Goal: Task Accomplishment & Management: Use online tool/utility

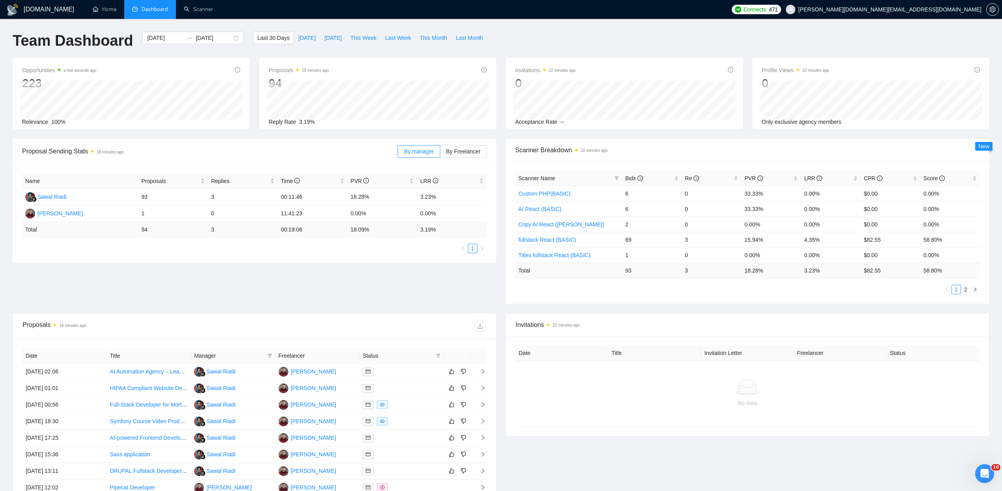
click at [403, 287] on div "Proposal Sending Stats 18 minutes ago By manager By Freelancer Name Proposals R…" at bounding box center [501, 226] width 986 height 174
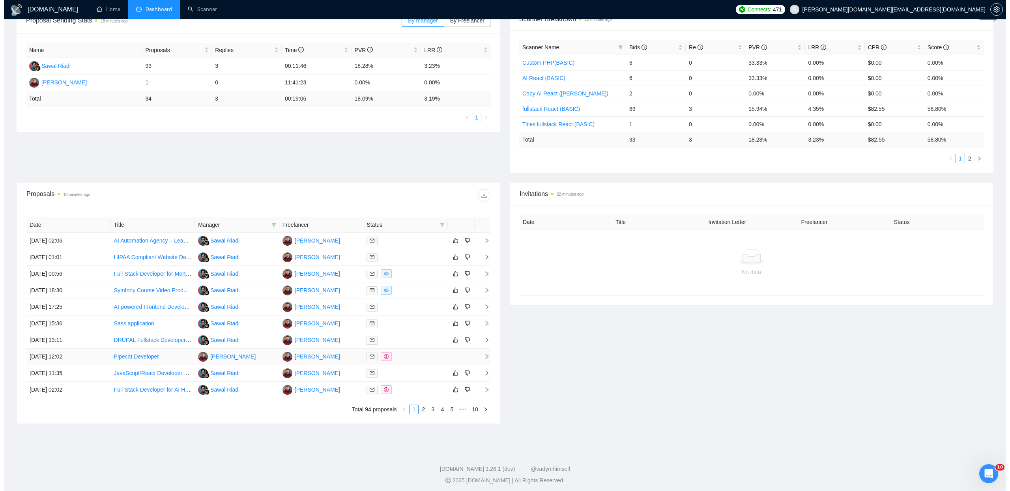
scroll to position [137, 0]
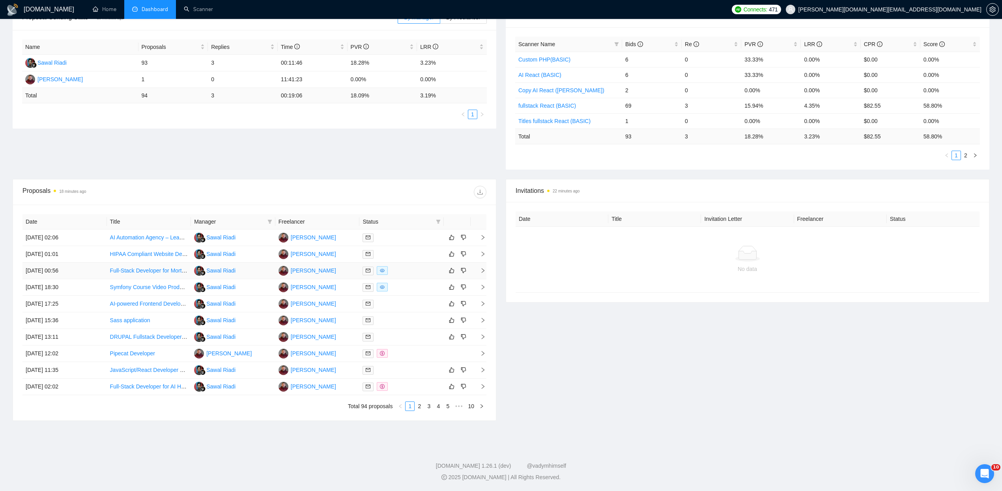
click at [406, 270] on div at bounding box center [402, 270] width 78 height 9
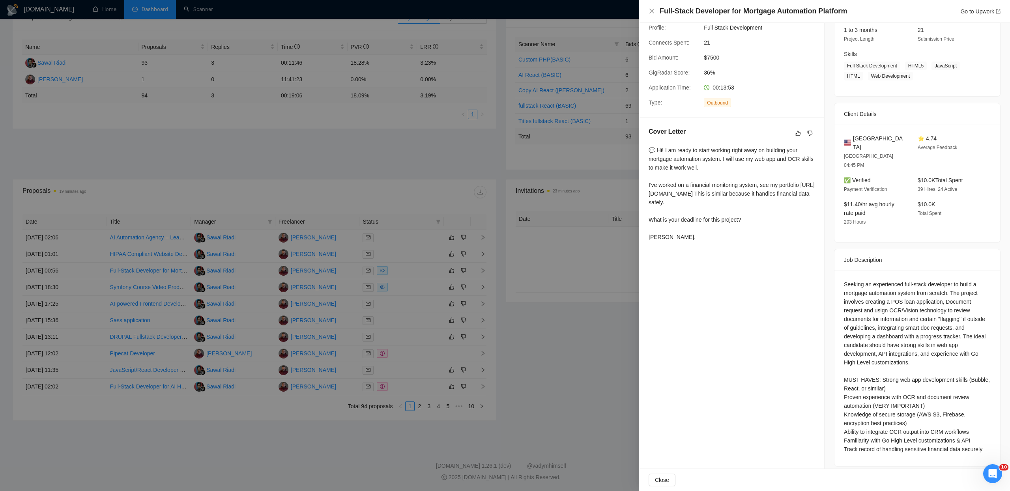
scroll to position [104, 0]
click at [391, 282] on div at bounding box center [505, 245] width 1010 height 491
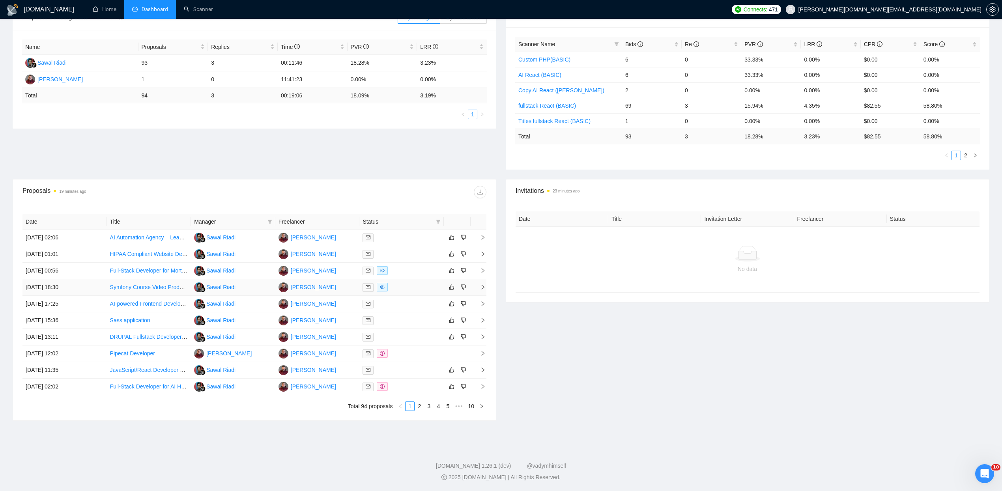
click at [402, 281] on td at bounding box center [401, 287] width 84 height 17
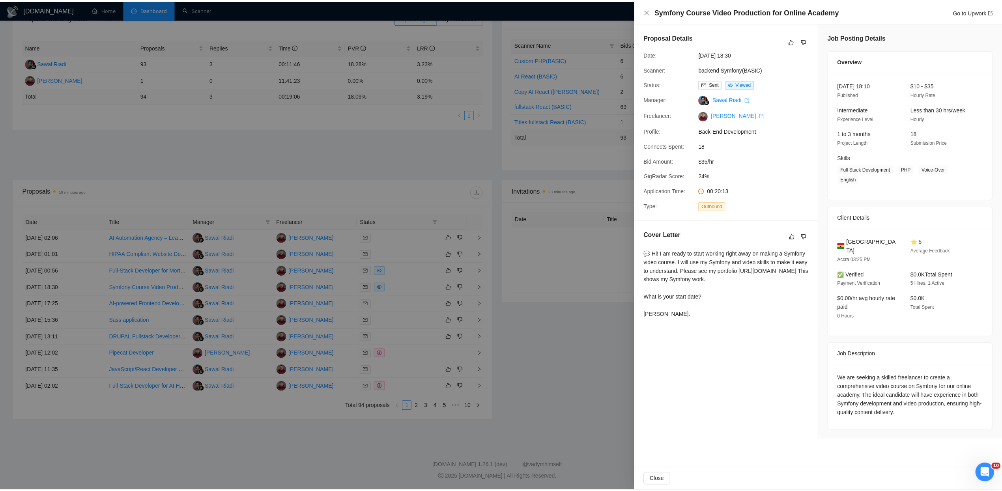
scroll to position [0, 0]
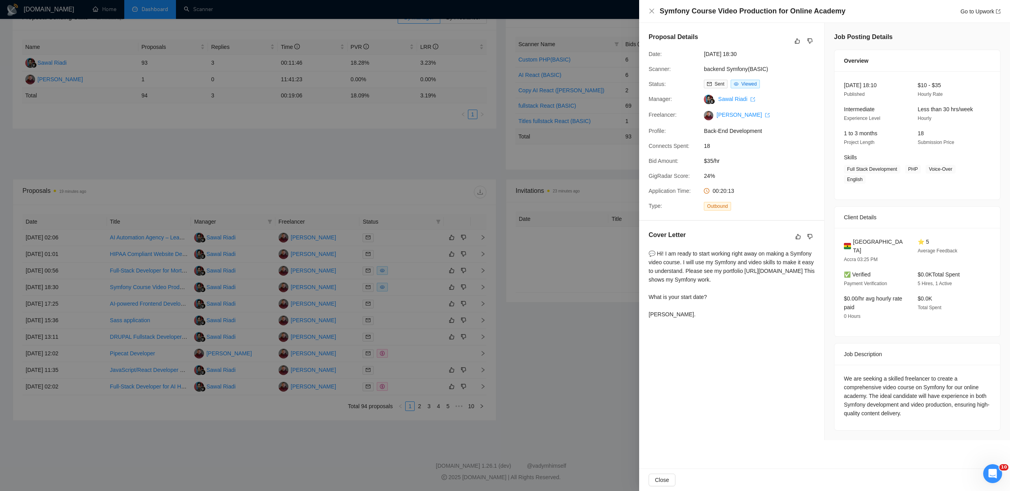
click at [147, 253] on div at bounding box center [505, 245] width 1010 height 491
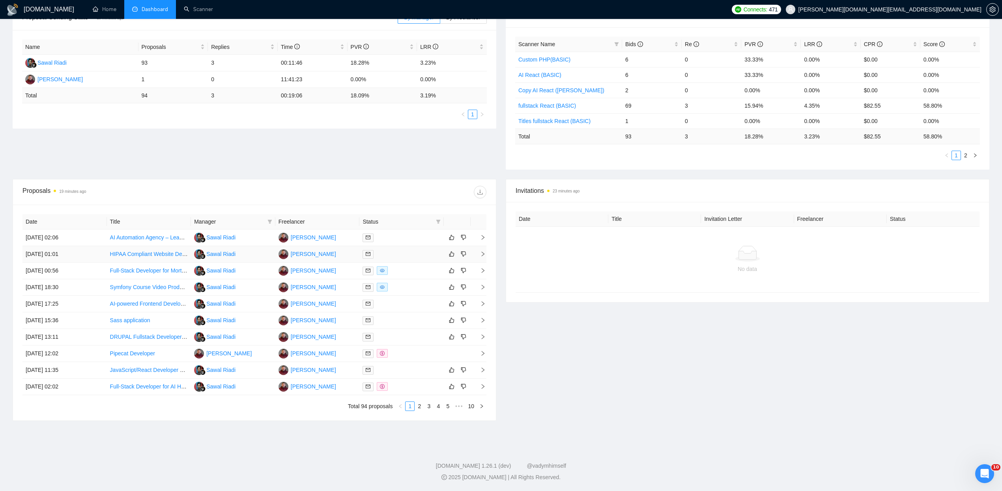
click at [142, 254] on link "HIPAA Compliant Website Development with Patient Portal" at bounding box center [182, 254] width 144 height 6
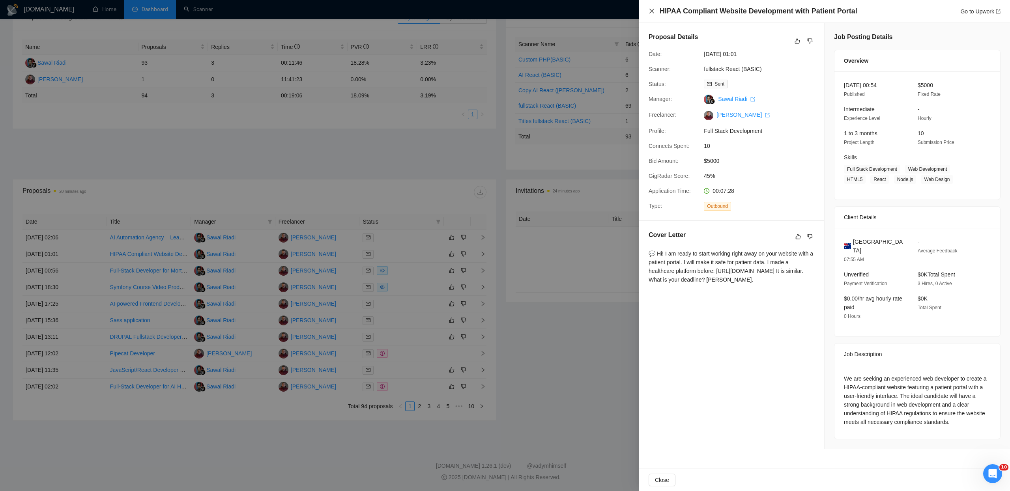
click at [653, 13] on icon "close" at bounding box center [652, 11] width 6 height 6
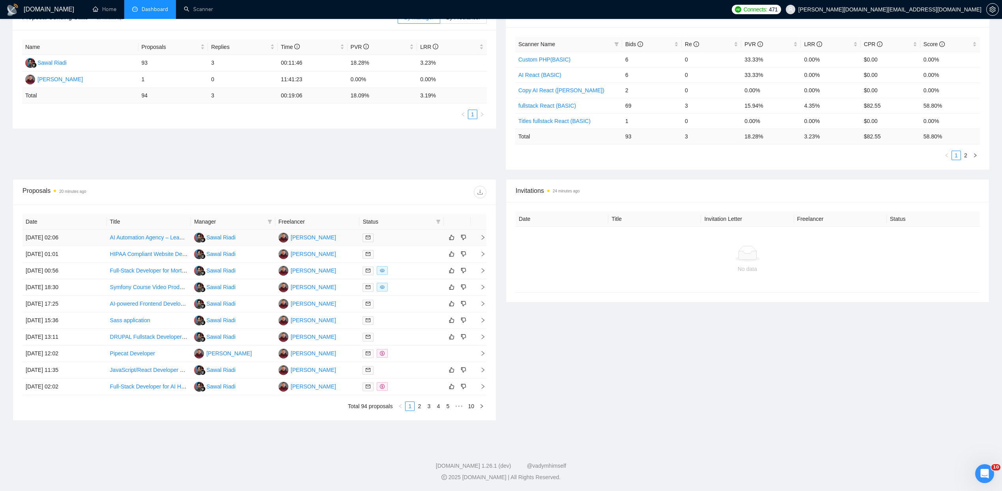
click at [157, 235] on link "AI Automation Agency – Lead Developer & Technical Partner" at bounding box center [184, 237] width 148 height 6
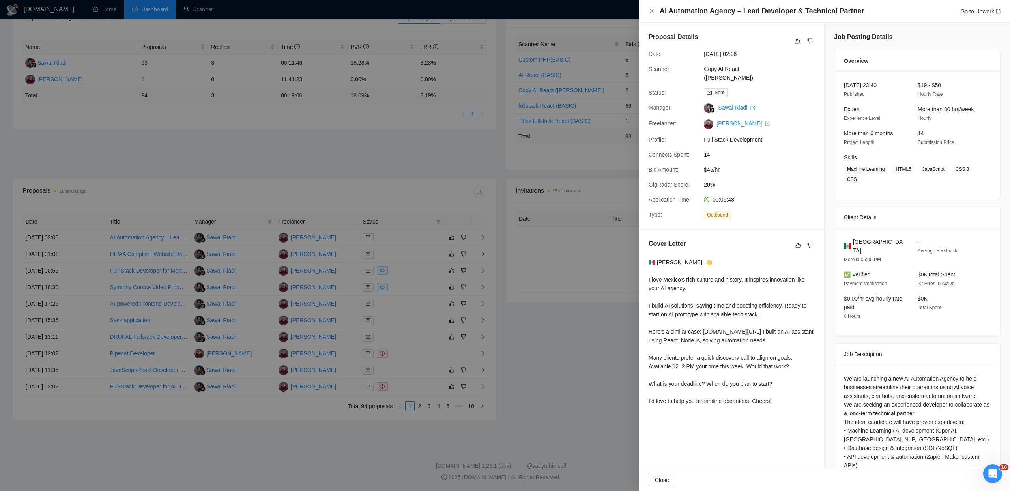
click at [603, 345] on div at bounding box center [505, 245] width 1010 height 491
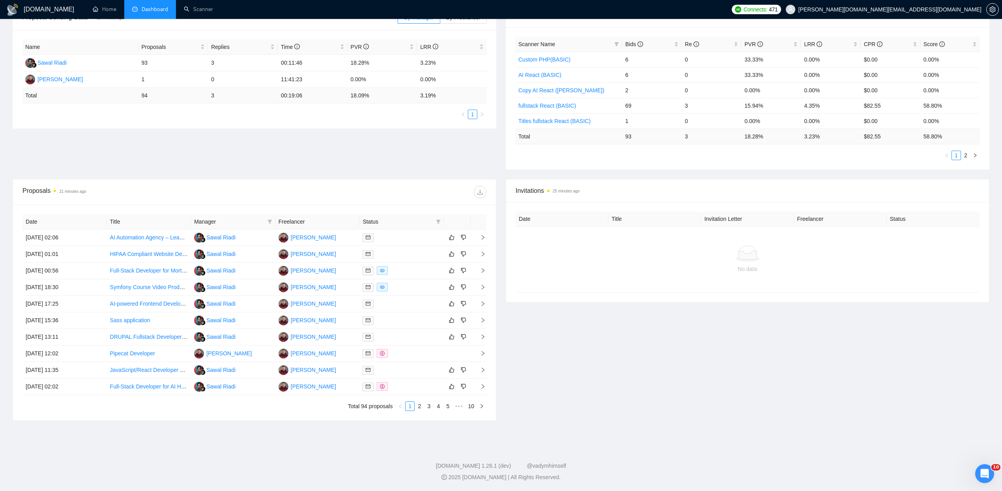
click at [606, 350] on div "Invitations 25 minutes ago Date Title Invitation Letter Freelancer Status No da…" at bounding box center [747, 300] width 493 height 242
click at [326, 238] on div "12284980" at bounding box center [311, 242] width 36 height 17
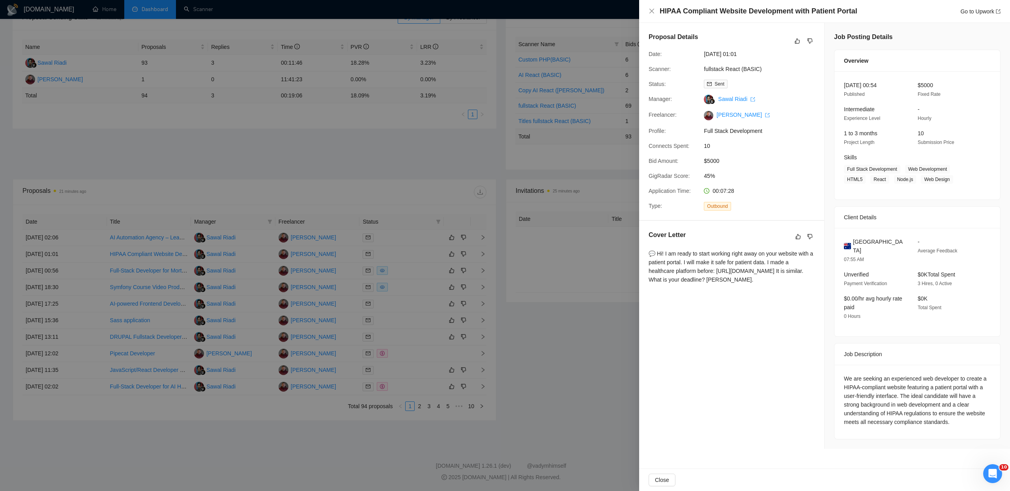
click at [333, 268] on div at bounding box center [505, 245] width 1010 height 491
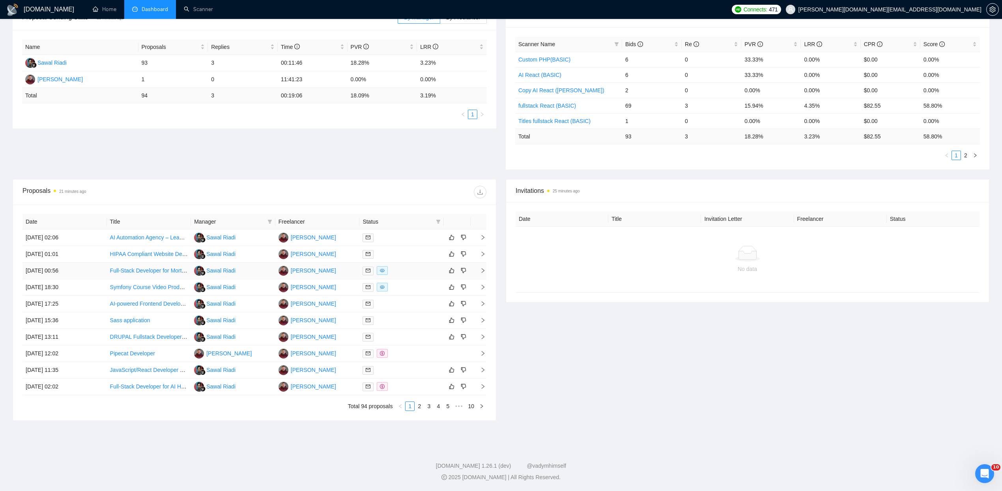
click at [331, 270] on div "[PERSON_NAME]" at bounding box center [313, 270] width 45 height 9
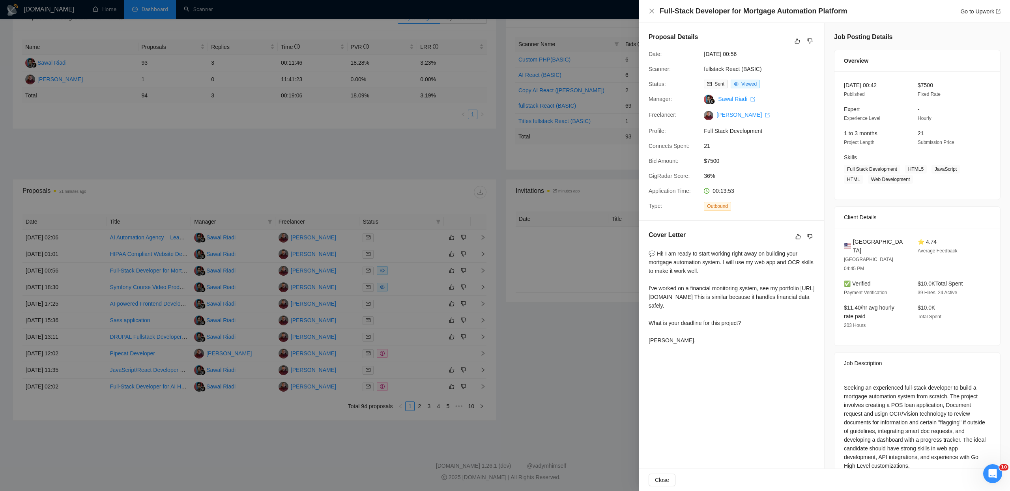
click at [378, 160] on div at bounding box center [505, 245] width 1010 height 491
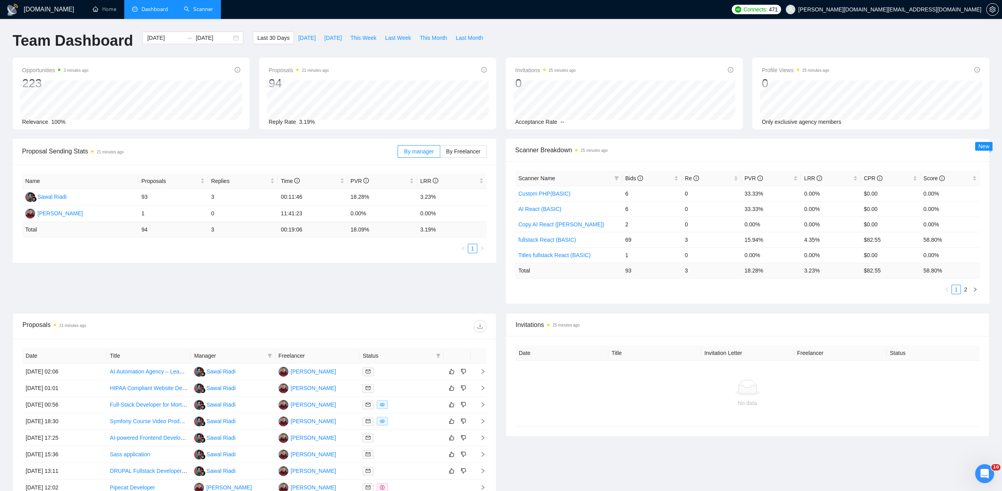
click at [201, 7] on link "Scanner" at bounding box center [198, 9] width 29 height 7
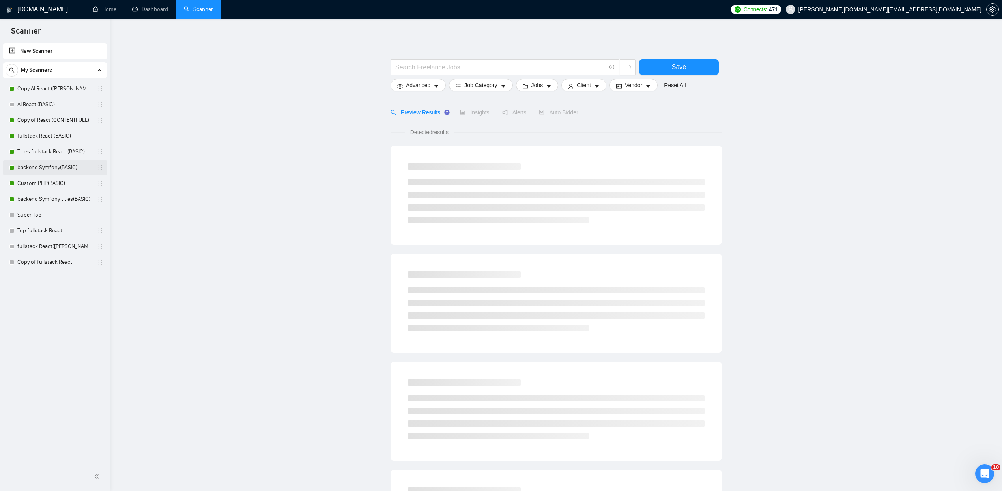
click at [42, 168] on link "backend Symfony(BASIC)" at bounding box center [54, 168] width 75 height 16
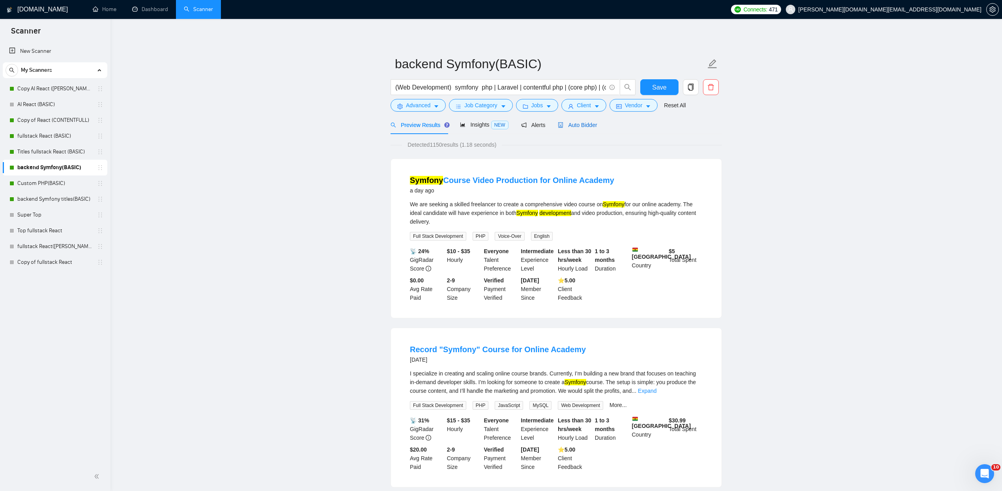
click at [584, 125] on span "Auto Bidder" at bounding box center [577, 125] width 39 height 6
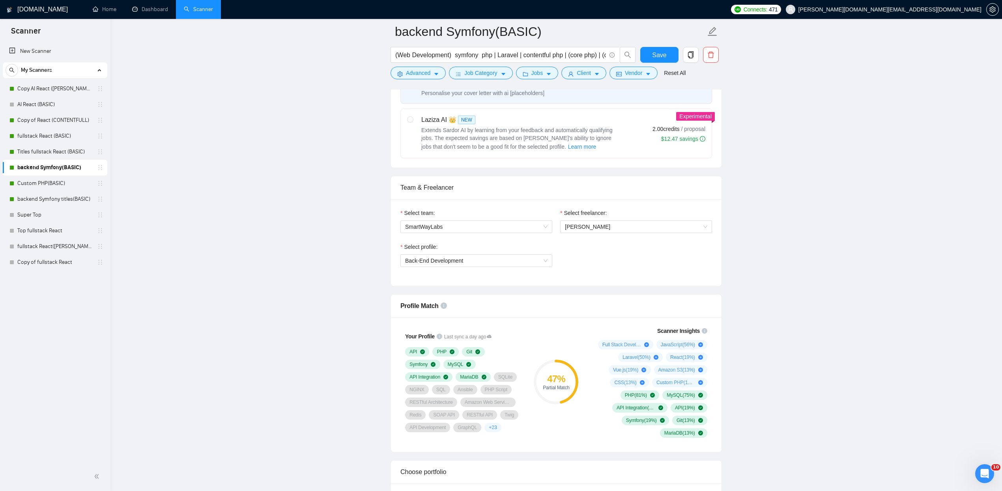
scroll to position [310, 0]
click at [45, 87] on link "Copy AI React ([PERSON_NAME])" at bounding box center [54, 89] width 75 height 16
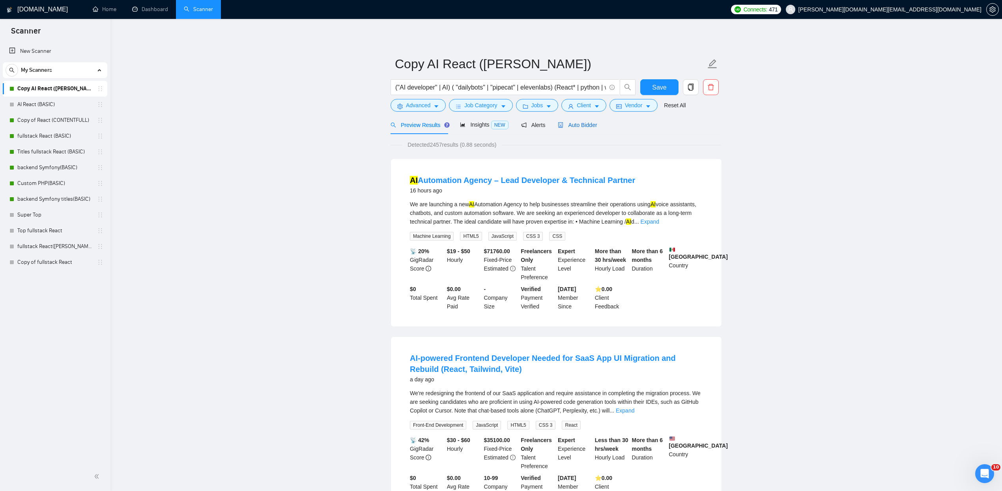
click at [582, 125] on span "Auto Bidder" at bounding box center [577, 125] width 39 height 6
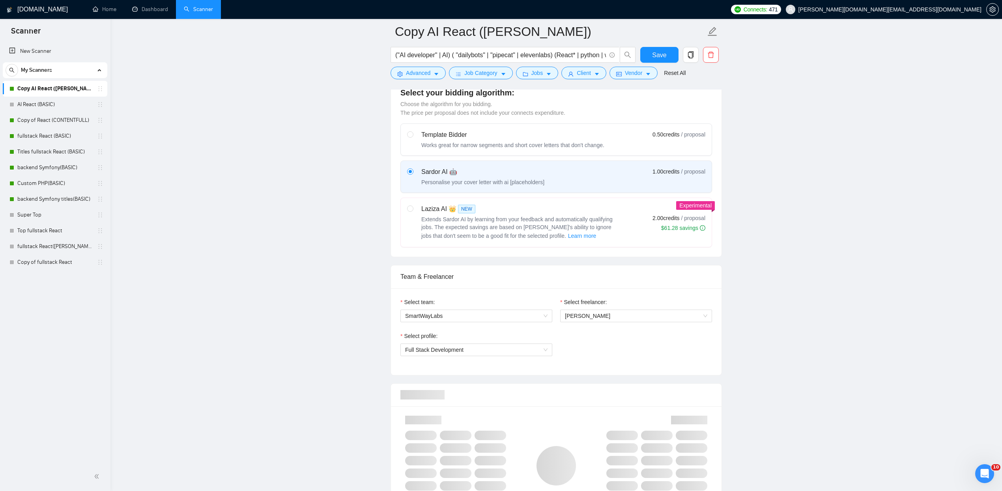
scroll to position [298, 0]
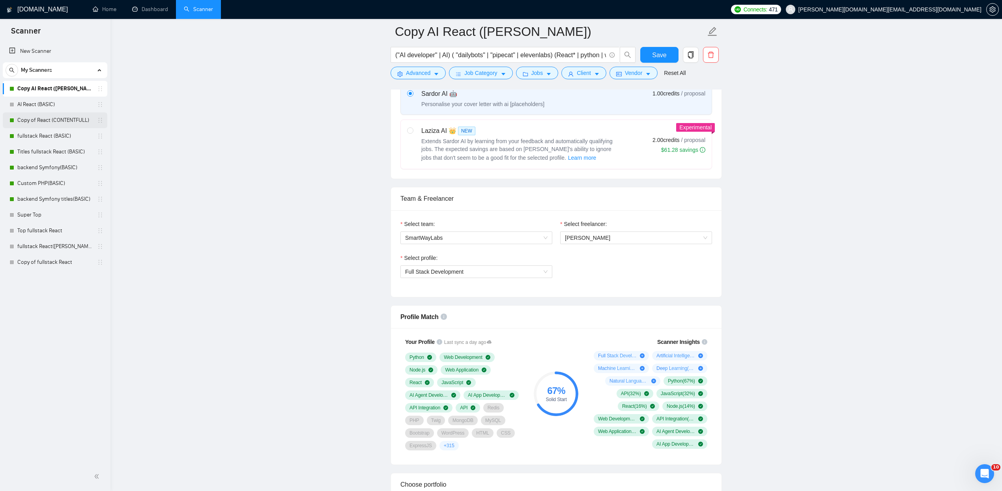
click at [46, 119] on link "Copy of React (CONTENTFULL)" at bounding box center [54, 120] width 75 height 16
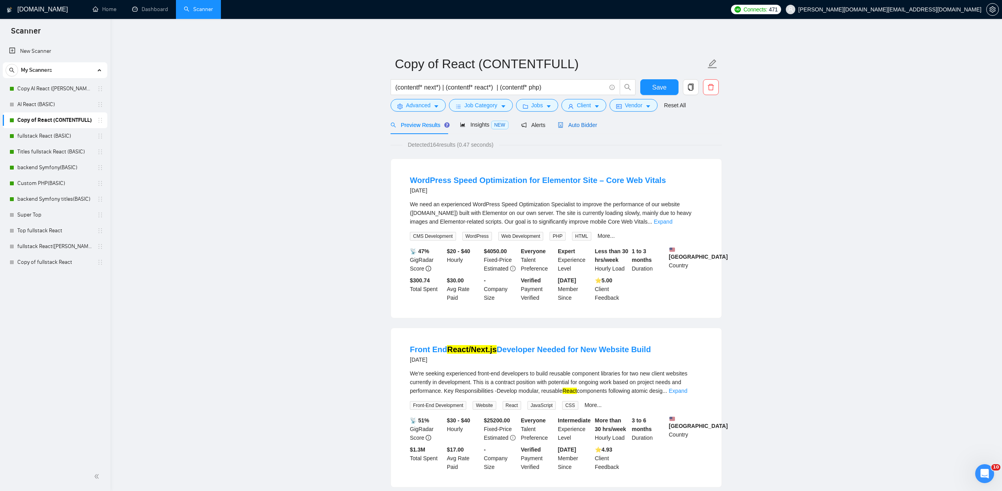
click at [583, 124] on span "Auto Bidder" at bounding box center [577, 125] width 39 height 6
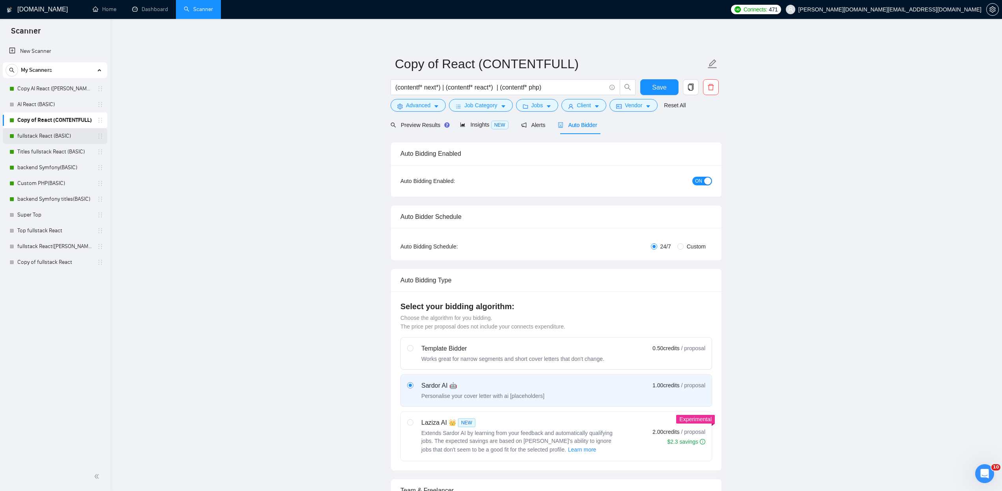
click at [54, 133] on link "fullstack React (BASIC)" at bounding box center [54, 136] width 75 height 16
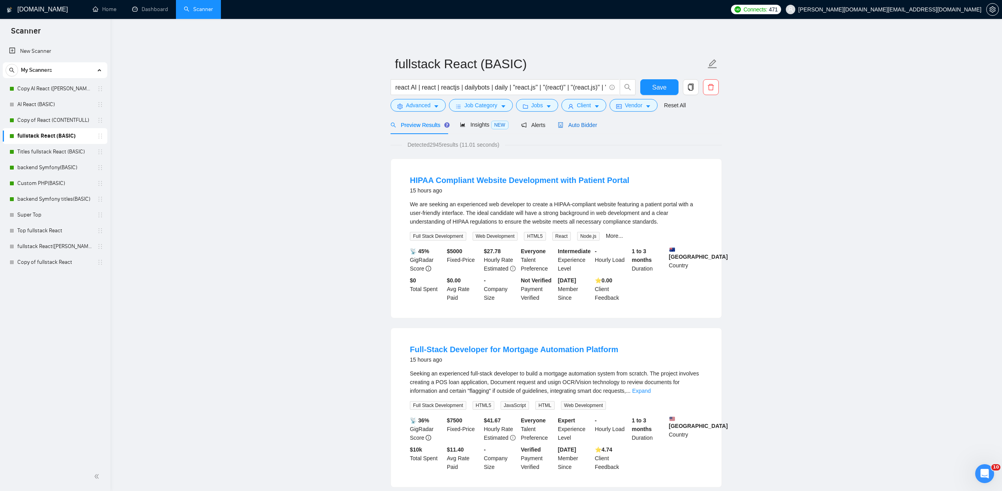
click at [588, 126] on span "Auto Bidder" at bounding box center [577, 125] width 39 height 6
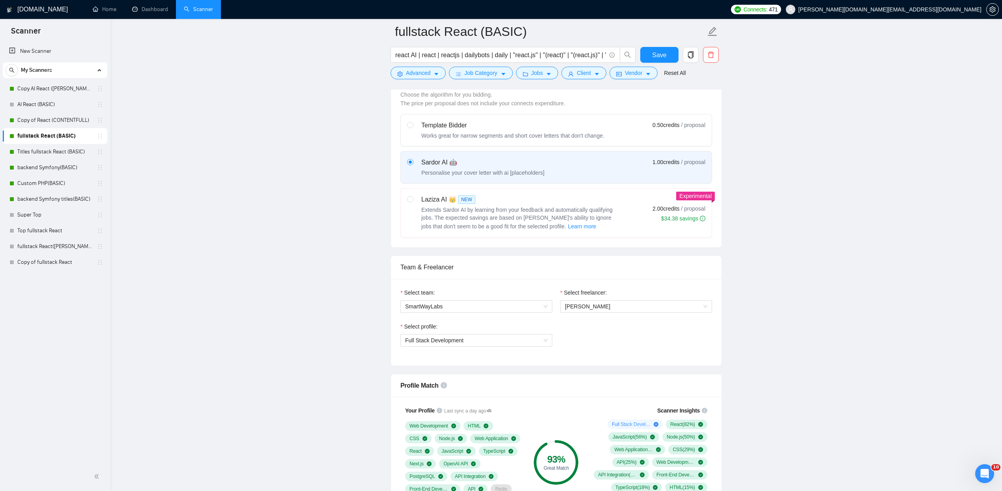
scroll to position [434, 0]
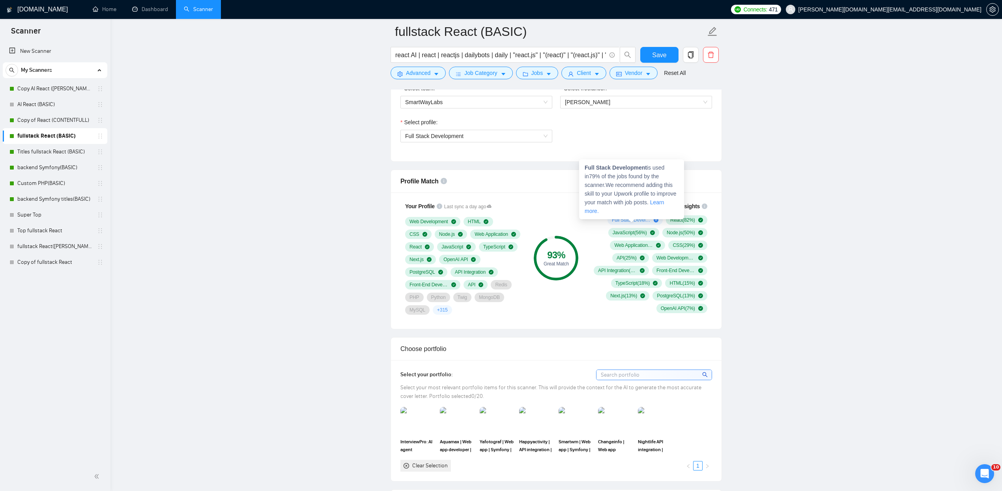
click at [654, 223] on icon "plus-circle" at bounding box center [656, 220] width 5 height 5
click at [625, 223] on span "Full Stack Development ( 79 %)" at bounding box center [631, 220] width 39 height 6
click at [624, 223] on span "Full Stack Development ( 79 %)" at bounding box center [631, 220] width 39 height 6
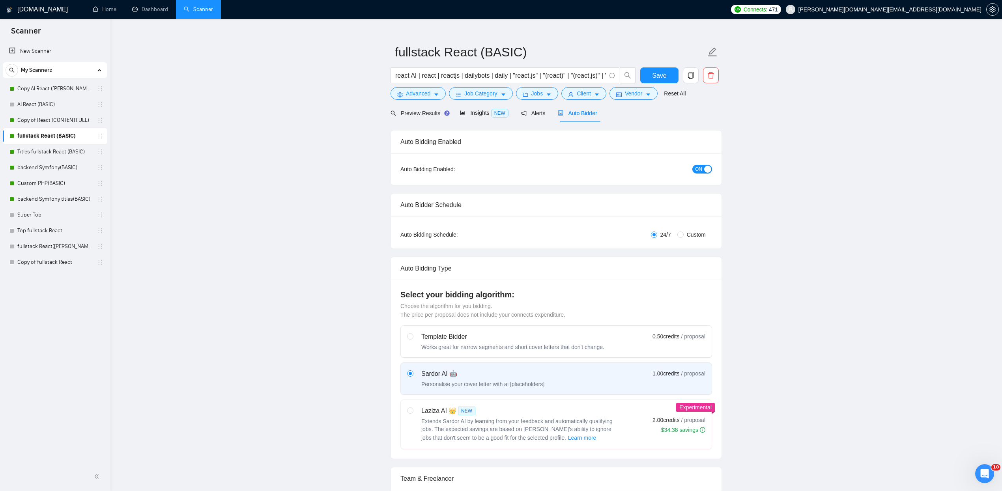
scroll to position [0, 0]
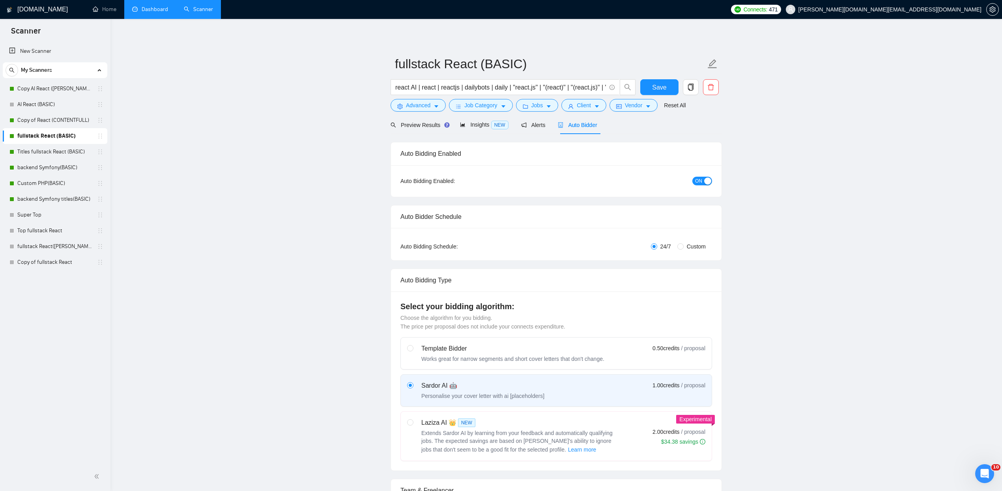
click at [149, 10] on link "Dashboard" at bounding box center [150, 9] width 36 height 7
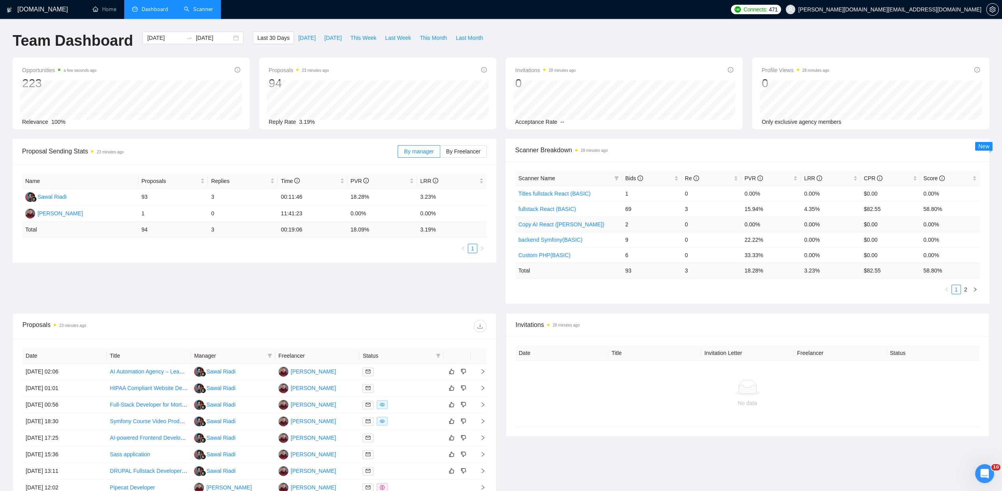
click at [561, 225] on link "Copy AI React ([PERSON_NAME])" at bounding box center [561, 224] width 86 height 6
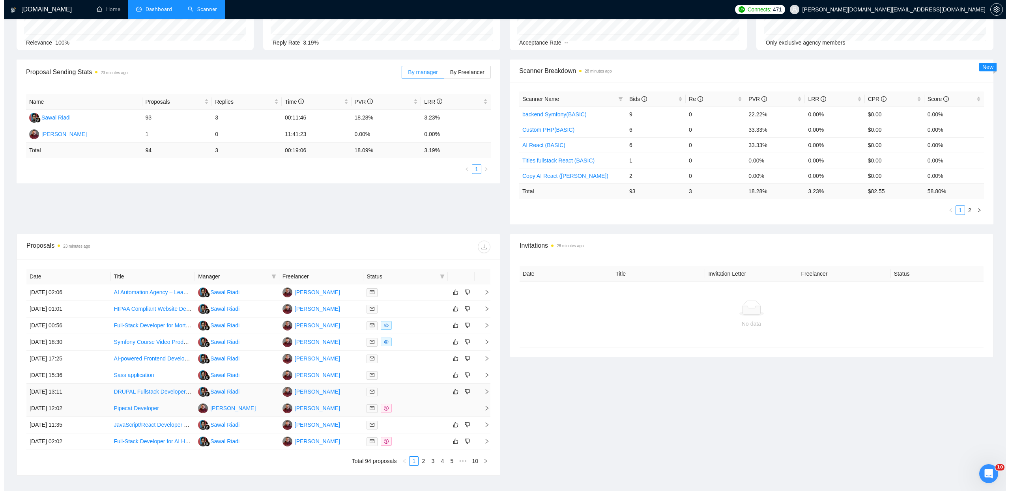
scroll to position [92, 0]
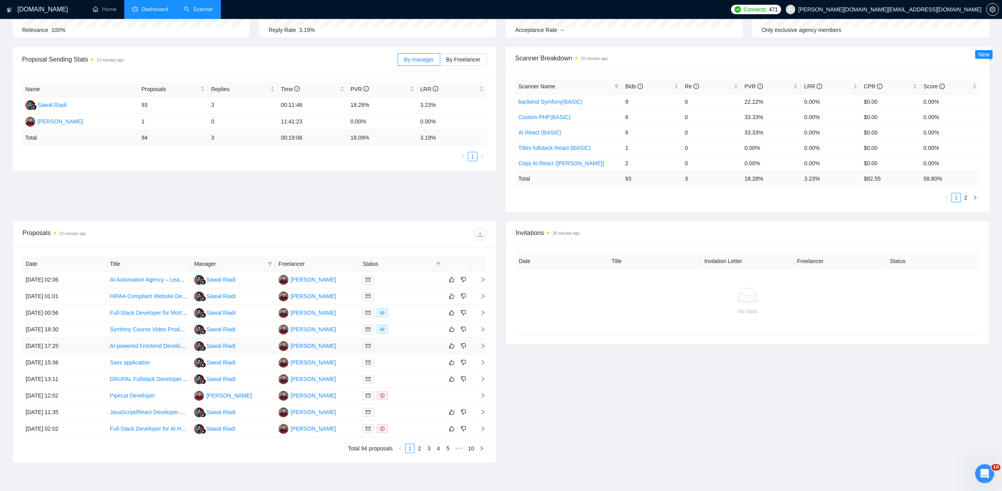
click at [421, 349] on div at bounding box center [402, 346] width 78 height 9
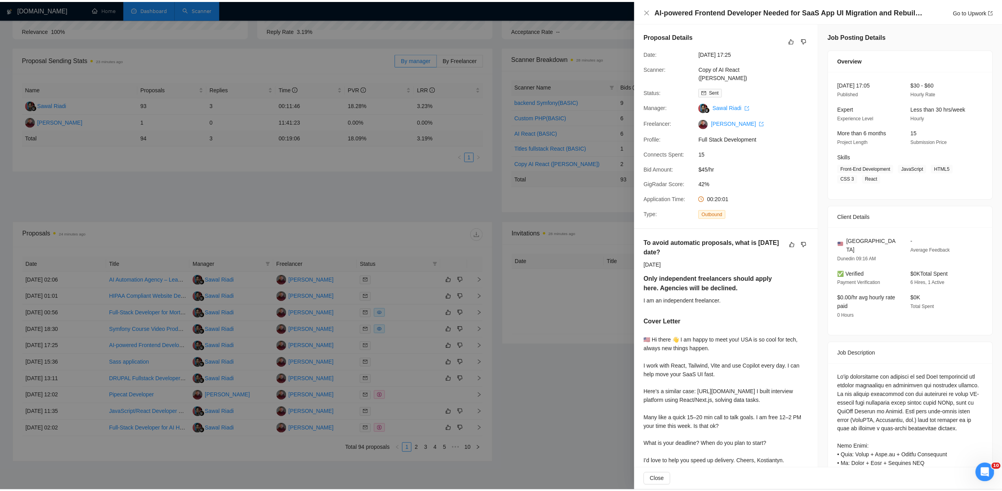
scroll to position [0, 0]
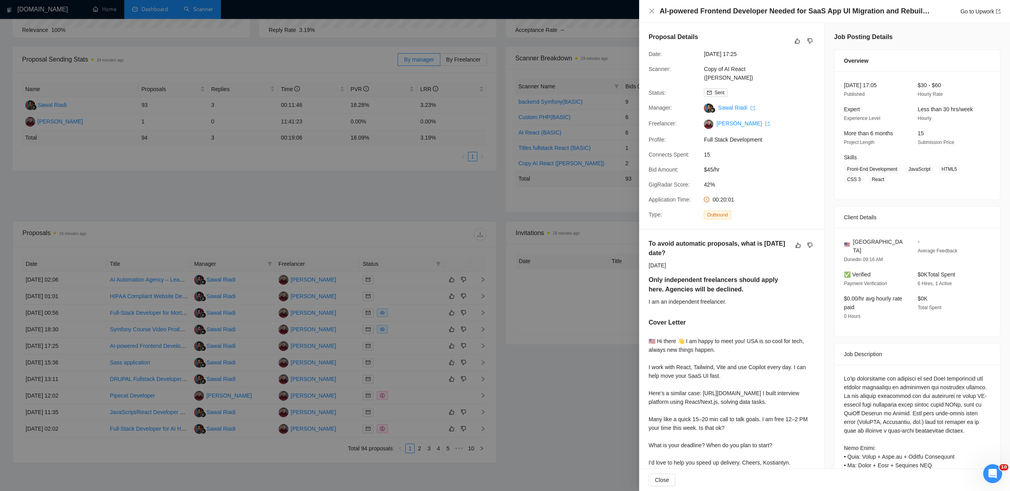
click at [565, 403] on div at bounding box center [505, 245] width 1010 height 491
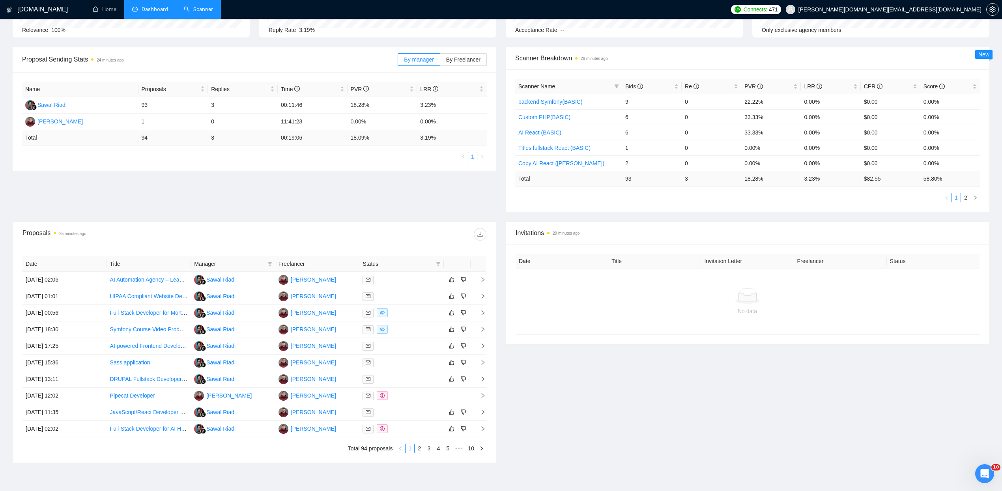
click at [621, 403] on div "Invitations 29 minutes ago Date Title Invitation Letter Freelancer Status No da…" at bounding box center [747, 342] width 493 height 242
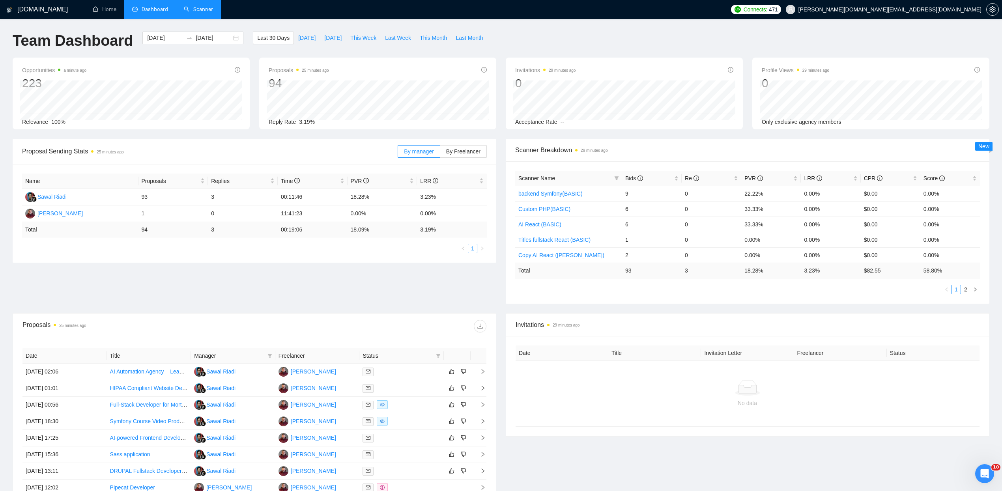
click at [410, 284] on div "Proposal Sending Stats 25 minutes ago By manager By Freelancer Name Proposals R…" at bounding box center [501, 226] width 986 height 174
click at [585, 39] on div "Team Dashboard [DATE] [DATE] Last 30 Days [DATE] [DATE] This Week Last Week Thi…" at bounding box center [501, 45] width 986 height 26
click at [556, 36] on div "Team Dashboard [DATE] [DATE] Last 30 Days [DATE] [DATE] This Week Last Week Thi…" at bounding box center [501, 45] width 986 height 26
